Goal: Find specific page/section: Find specific page/section

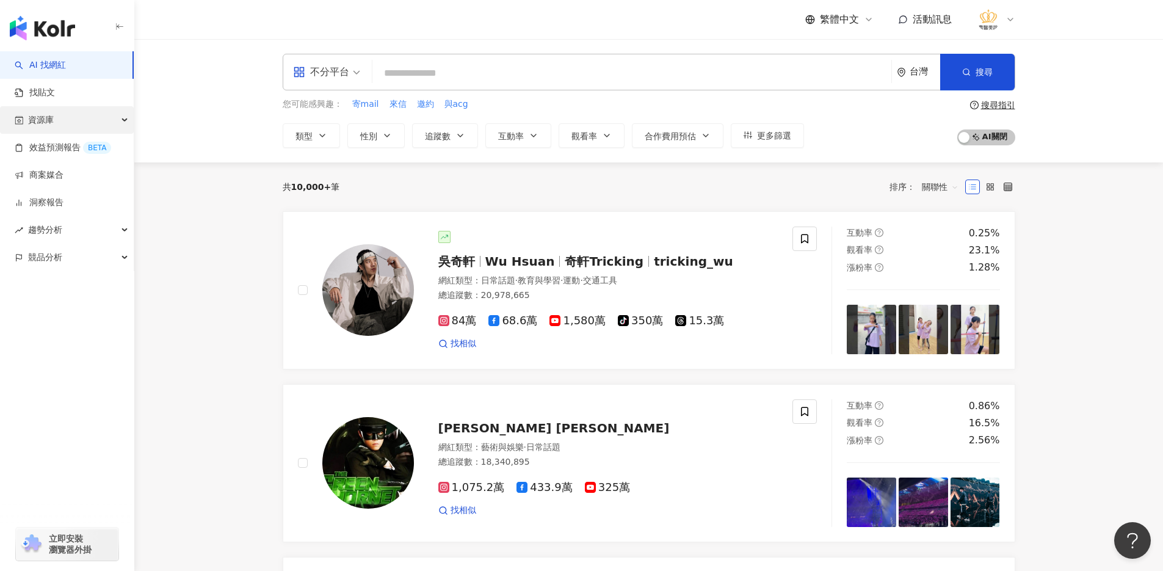
click at [84, 120] on div "資源庫" at bounding box center [67, 119] width 134 height 27
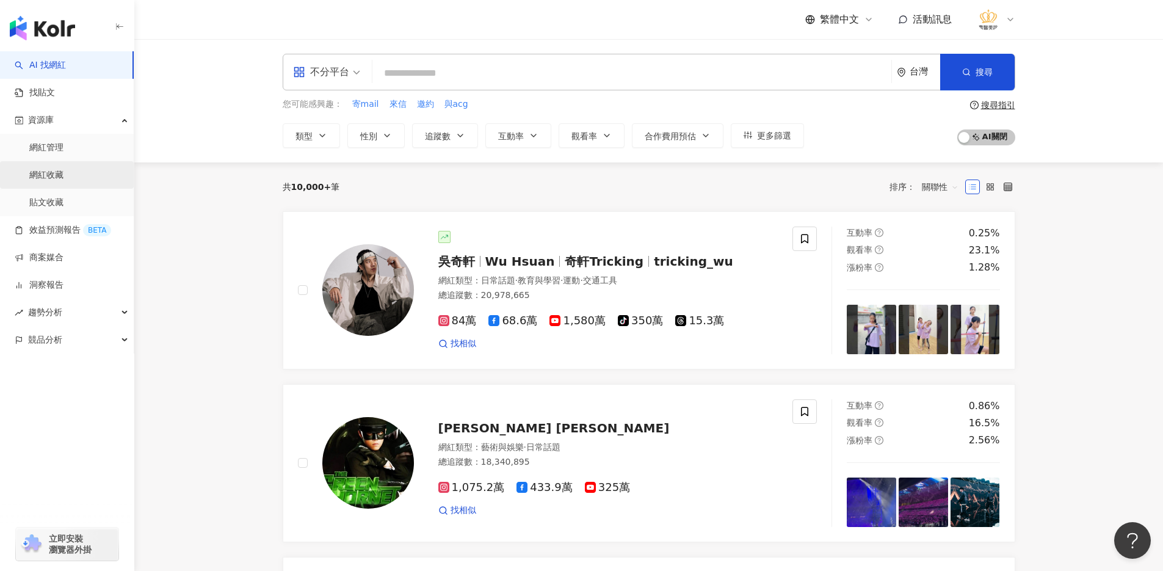
click at [61, 180] on link "網紅收藏" at bounding box center [46, 175] width 34 height 12
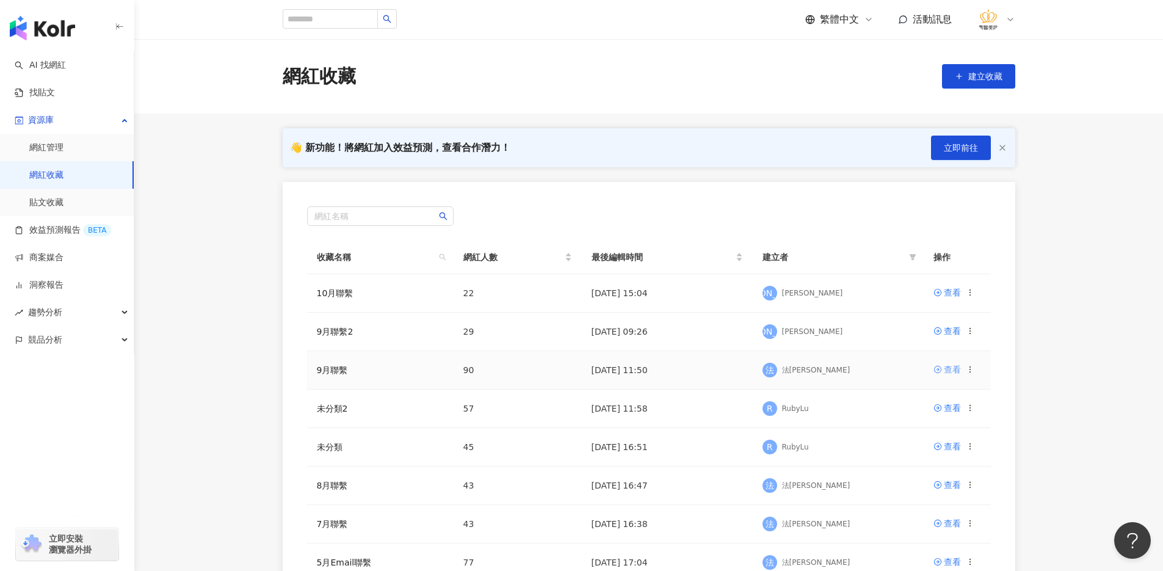
click at [955, 372] on div "查看" at bounding box center [952, 369] width 17 height 13
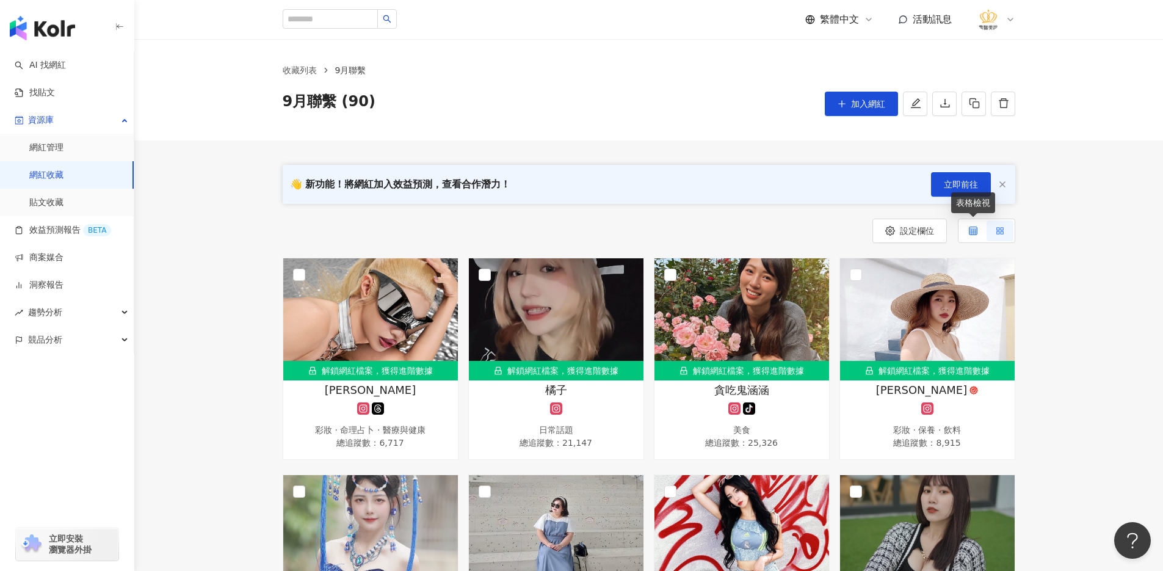
click at [978, 232] on label at bounding box center [972, 230] width 27 height 21
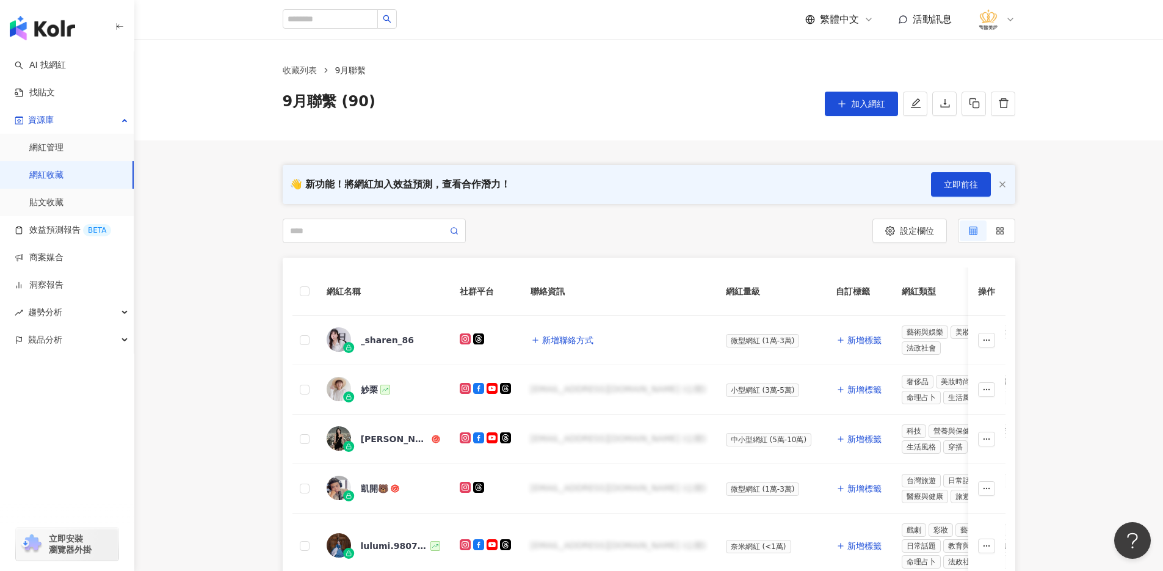
click at [63, 176] on link "網紅收藏" at bounding box center [46, 175] width 34 height 12
